Goal: Task Accomplishment & Management: Use online tool/utility

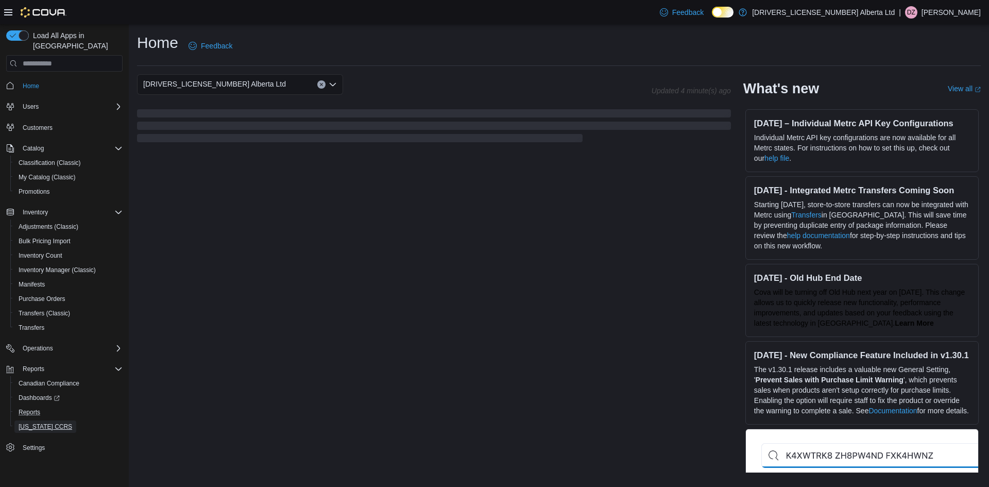
click at [34, 420] on span "[US_STATE] CCRS" at bounding box center [46, 426] width 54 height 12
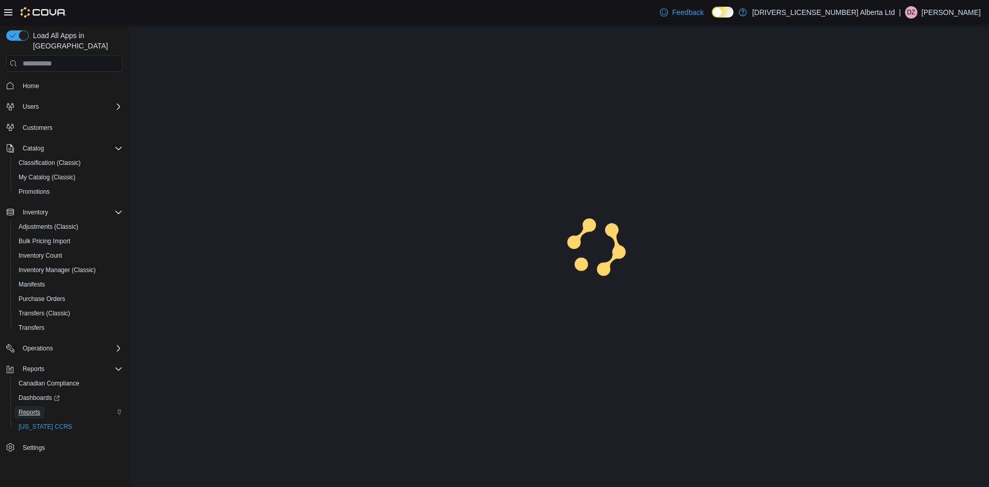
click at [36, 408] on span "Reports" at bounding box center [30, 412] width 22 height 8
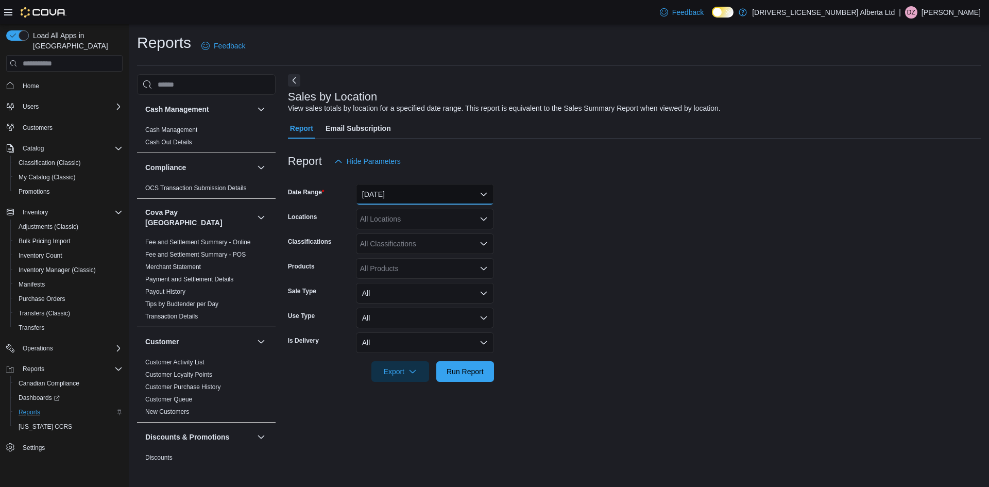
click at [443, 200] on button "[DATE]" at bounding box center [425, 194] width 138 height 21
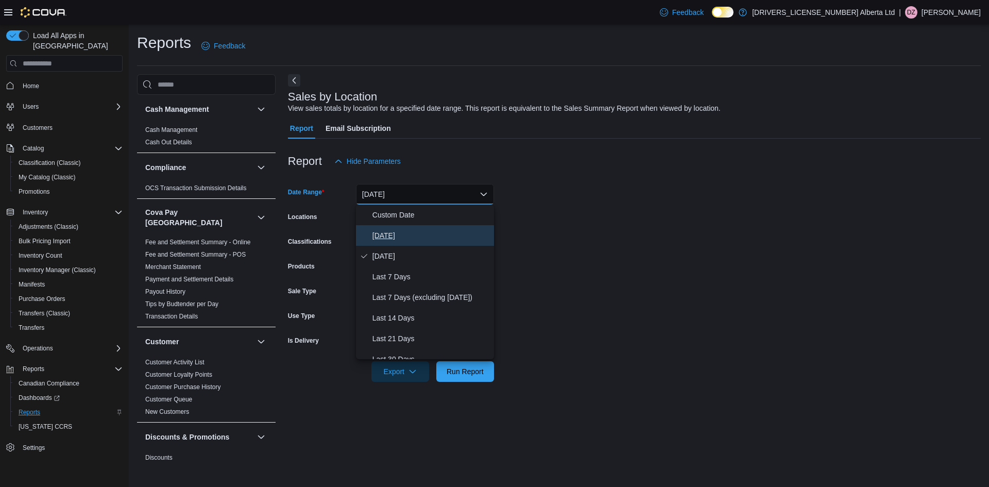
click at [384, 232] on span "[DATE]" at bounding box center [431, 235] width 117 height 12
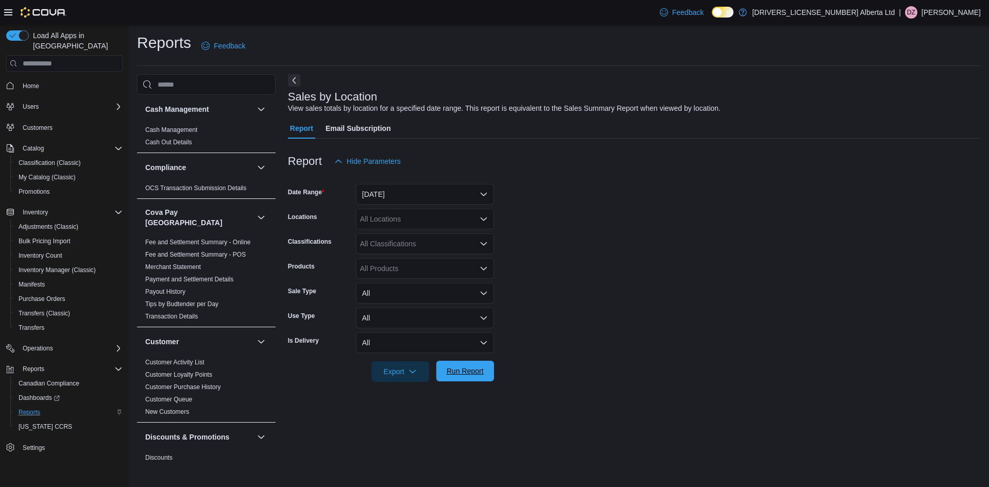
click at [475, 372] on span "Run Report" at bounding box center [465, 371] width 37 height 10
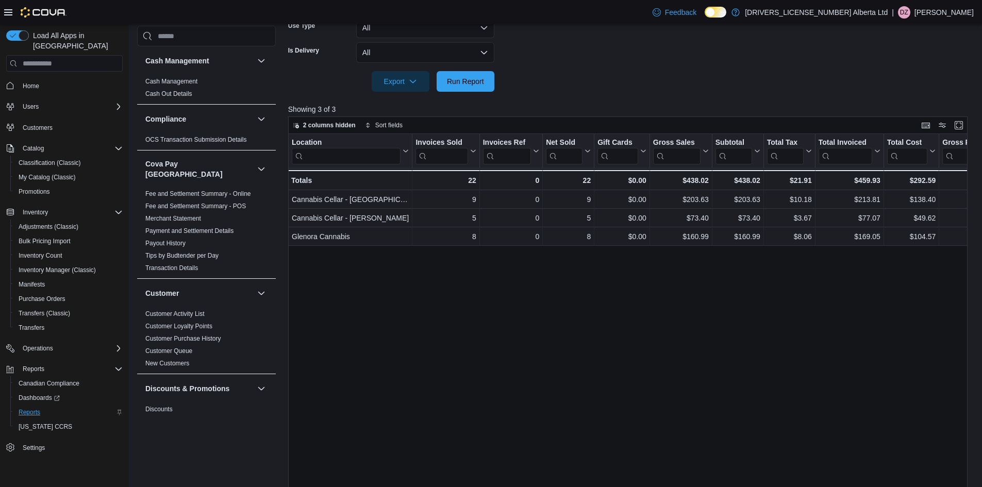
scroll to position [317, 0]
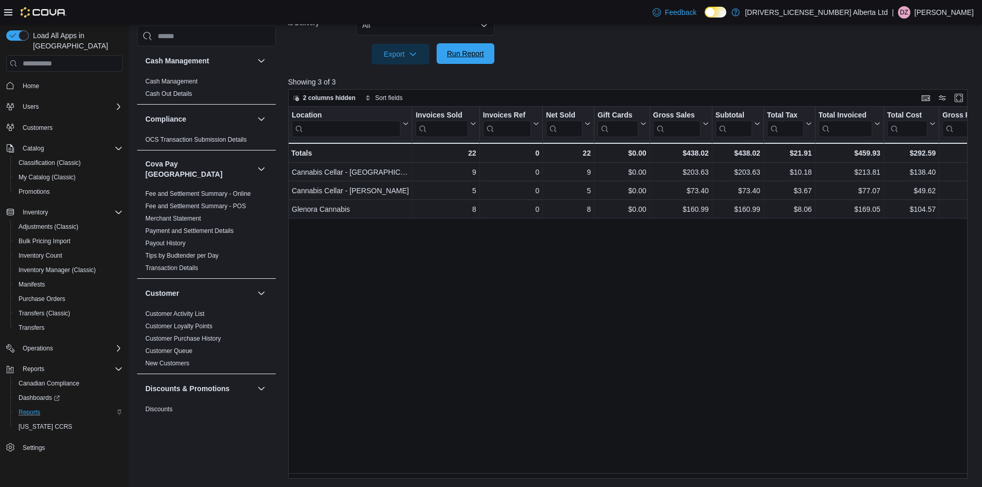
click at [443, 50] on span "Run Report" at bounding box center [465, 53] width 45 height 21
click at [479, 64] on span "Run Report" at bounding box center [465, 53] width 45 height 21
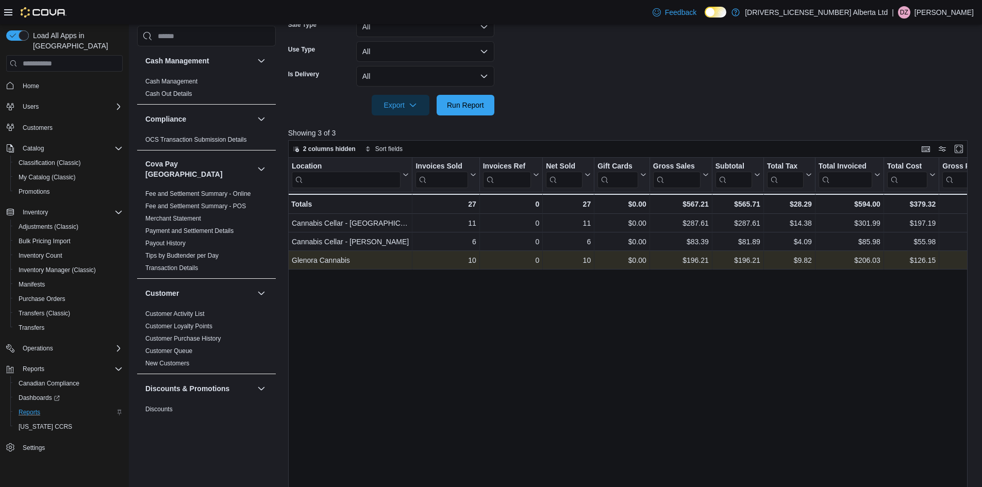
scroll to position [266, 0]
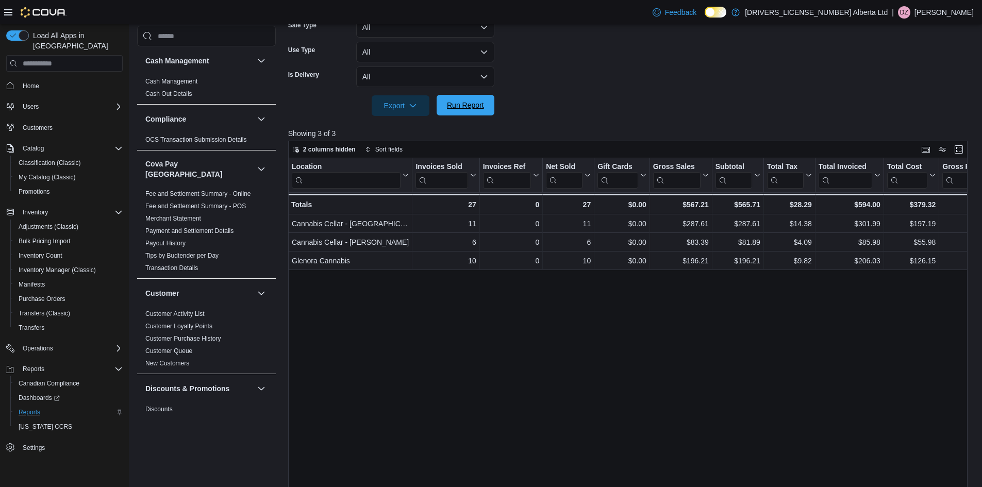
drag, startPoint x: 453, startPoint y: 94, endPoint x: 456, endPoint y: 102, distance: 7.7
click at [454, 98] on form "Date Range [DATE] Locations All Locations Classifications All Classifications P…" at bounding box center [631, 11] width 686 height 210
click at [456, 102] on span "Run Report" at bounding box center [465, 105] width 37 height 10
drag, startPoint x: 489, startPoint y: 102, endPoint x: 453, endPoint y: 228, distance: 131.5
click at [489, 102] on button "Run Report" at bounding box center [465, 105] width 58 height 21
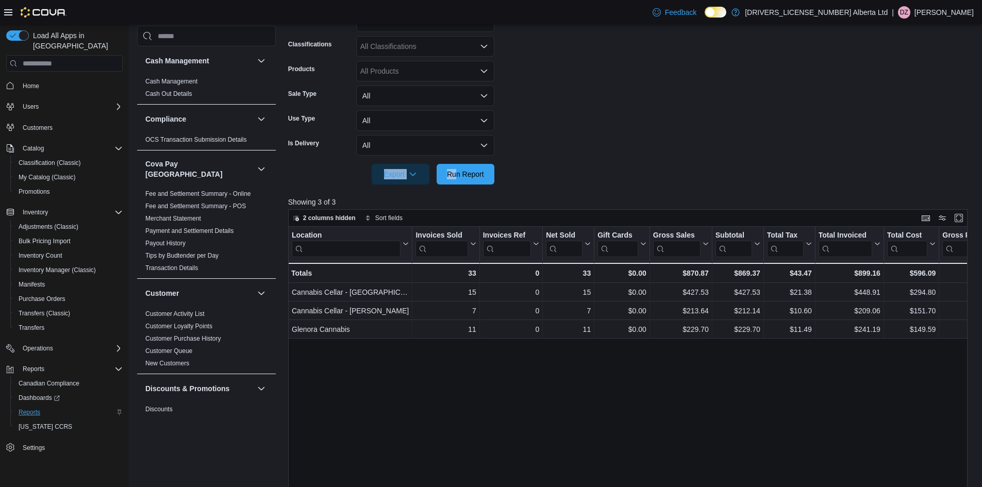
scroll to position [111, 0]
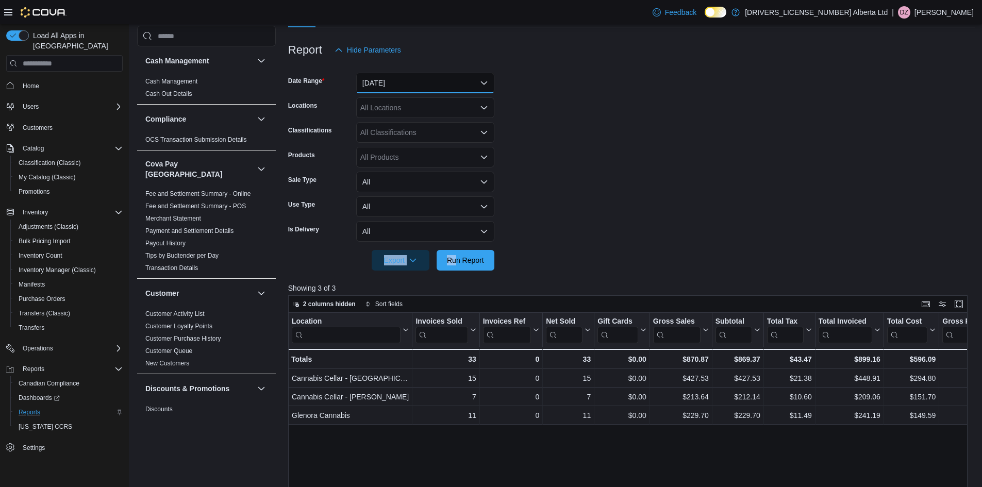
click at [436, 88] on button "[DATE]" at bounding box center [425, 83] width 138 height 21
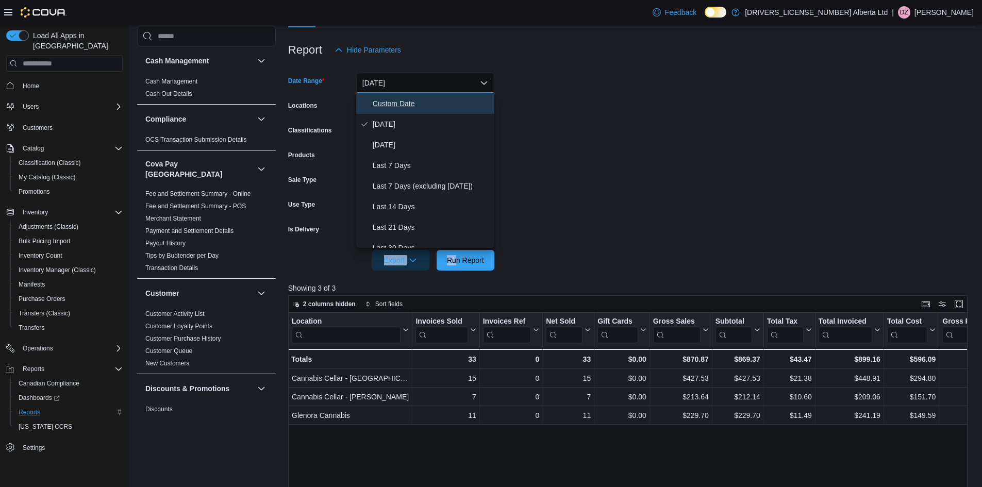
click at [408, 108] on span "Custom Date" at bounding box center [431, 103] width 117 height 12
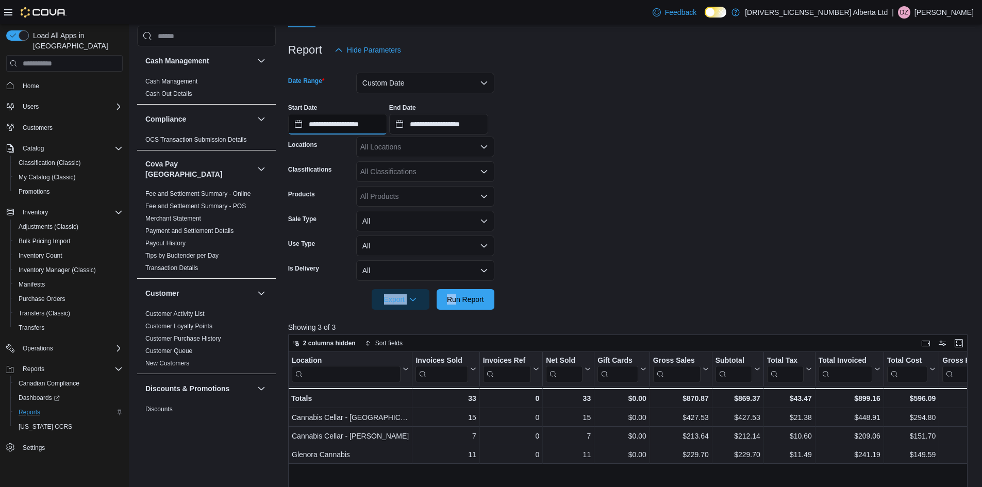
click at [380, 128] on input "**********" at bounding box center [337, 124] width 99 height 21
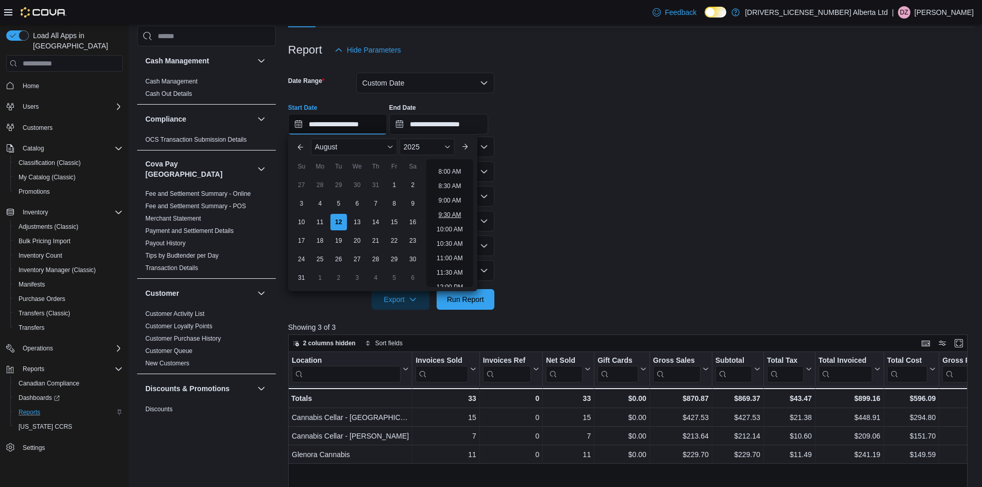
scroll to position [238, 0]
click at [460, 258] on li "11:30 AM" at bounding box center [449, 261] width 35 height 12
type input "**********"
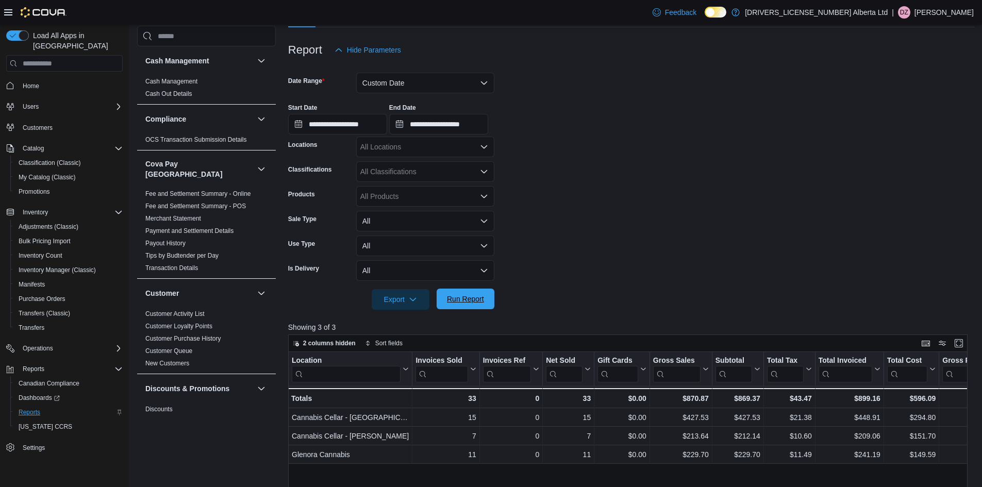
click at [469, 302] on span "Run Report" at bounding box center [465, 299] width 37 height 10
click at [426, 78] on button "Custom Date" at bounding box center [425, 83] width 138 height 21
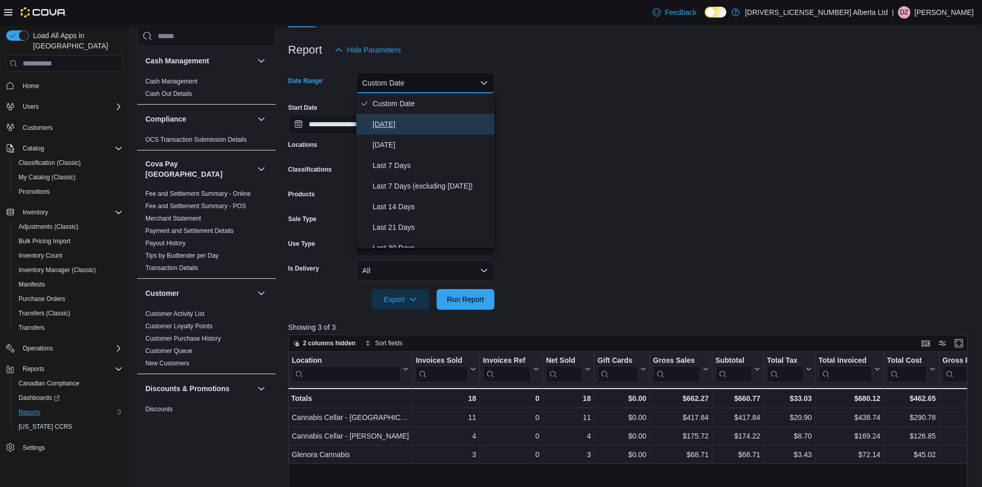
click at [387, 125] on span "[DATE]" at bounding box center [431, 124] width 117 height 12
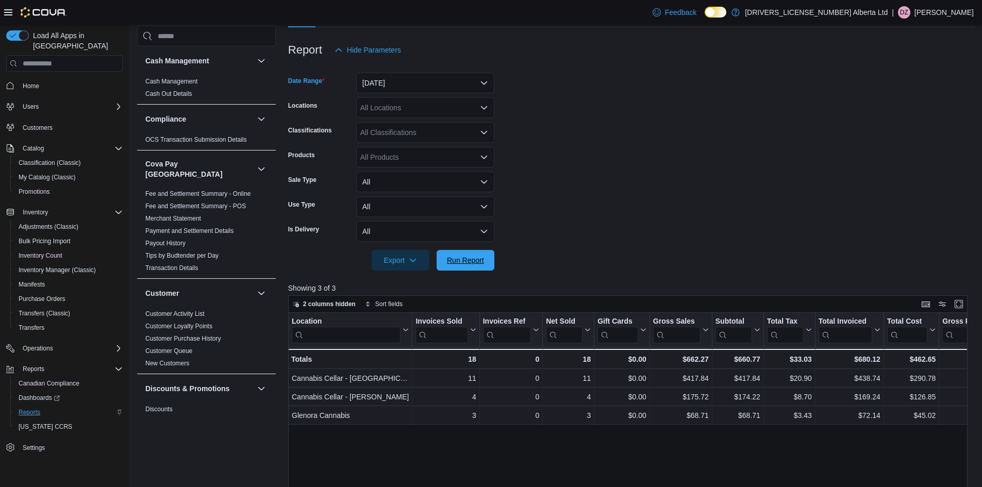
drag, startPoint x: 477, startPoint y: 258, endPoint x: 489, endPoint y: 246, distance: 16.0
click at [479, 258] on span "Run Report" at bounding box center [465, 260] width 37 height 10
click at [468, 269] on span "Run Report" at bounding box center [465, 259] width 45 height 21
click at [474, 254] on span "Run Report" at bounding box center [465, 259] width 45 height 21
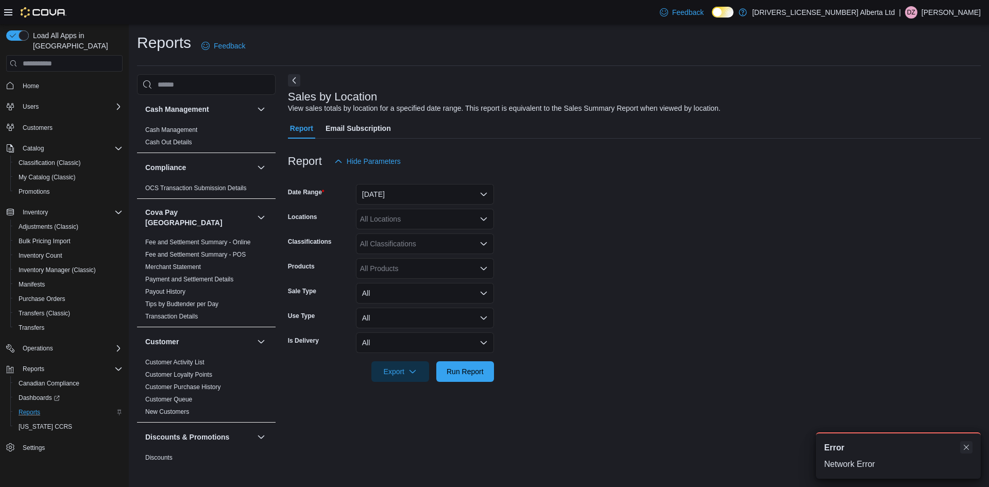
click at [969, 449] on button "Dismiss toast" at bounding box center [967, 447] width 12 height 12
click at [691, 440] on div "Sales by Location View sales totals by location for a specified date range. Thi…" at bounding box center [634, 267] width 693 height 386
click at [485, 379] on span "Run Report" at bounding box center [465, 371] width 45 height 21
click at [968, 451] on button "Dismiss toast" at bounding box center [967, 447] width 12 height 12
click at [637, 276] on form "Date Range [DATE] Locations All Locations Classifications All Classifications P…" at bounding box center [634, 277] width 693 height 210
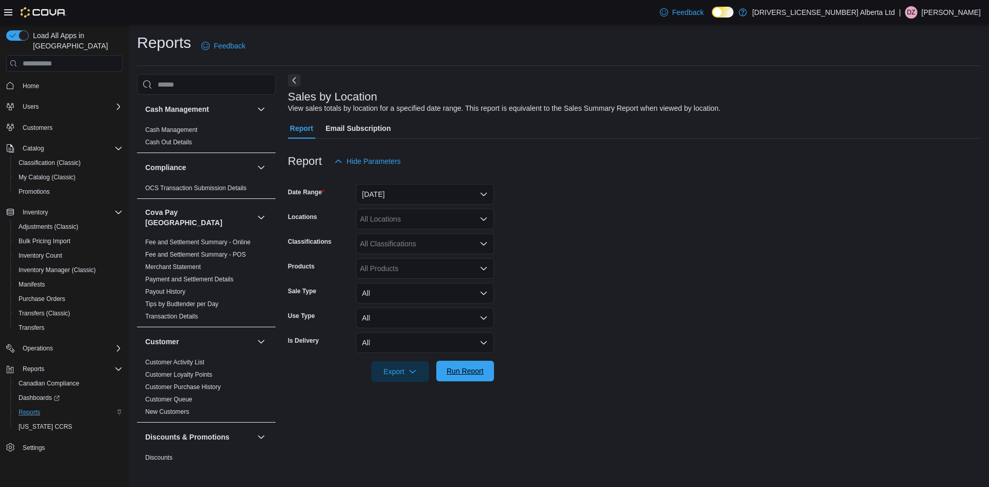
click at [470, 377] on span "Run Report" at bounding box center [465, 371] width 45 height 21
drag, startPoint x: 700, startPoint y: 451, endPoint x: 711, endPoint y: 449, distance: 10.6
click at [700, 451] on div "Sales by Location View sales totals by location for a specified date range. Thi…" at bounding box center [634, 267] width 693 height 386
click at [470, 374] on span "Run Report" at bounding box center [465, 371] width 37 height 10
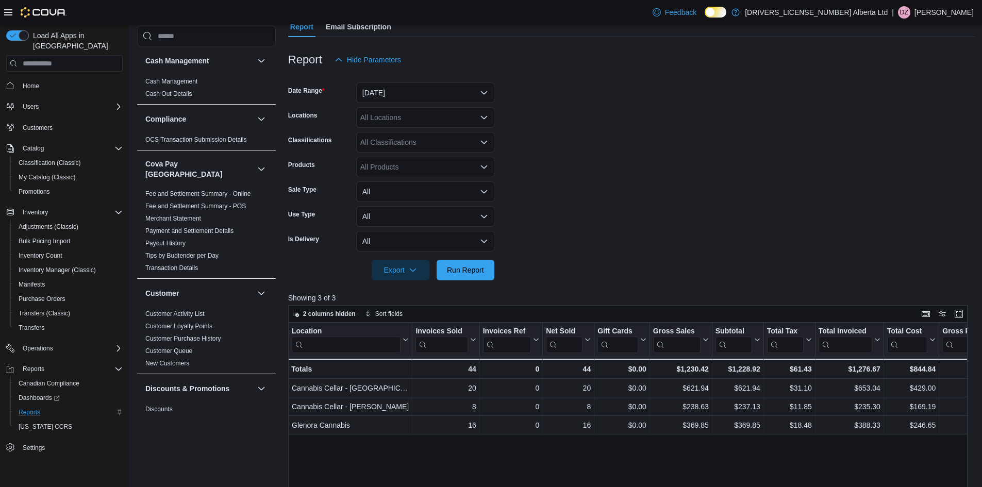
scroll to position [206, 0]
